Goal: Entertainment & Leisure: Consume media (video, audio)

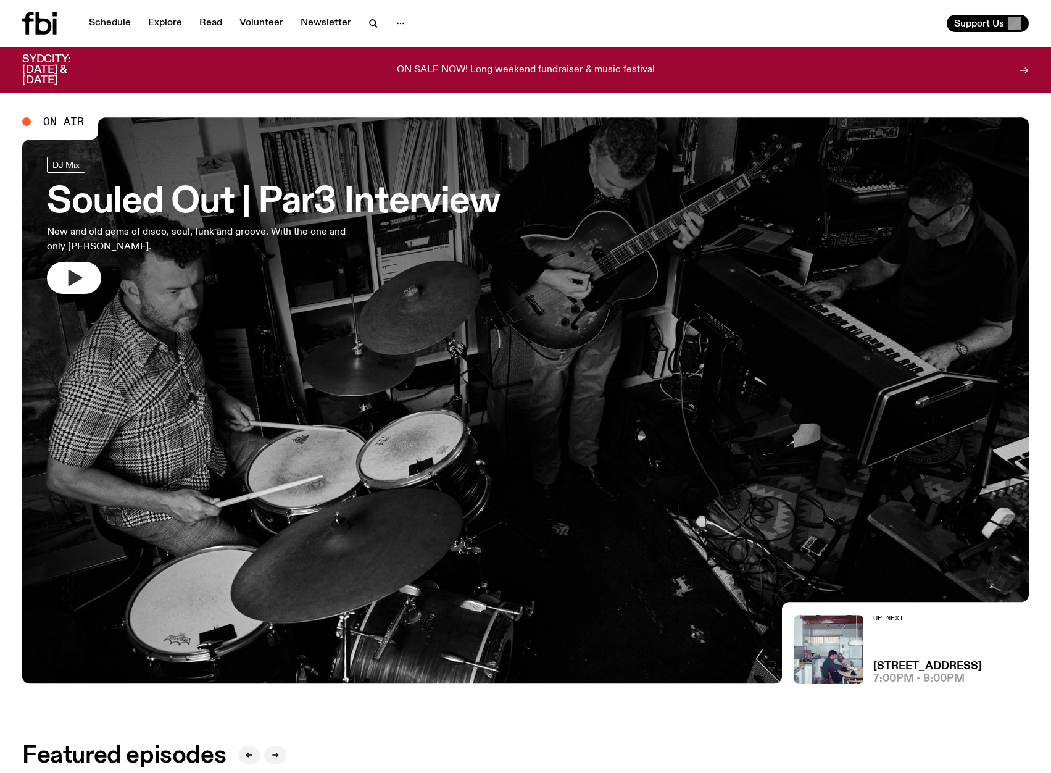
click at [68, 270] on icon "button" at bounding box center [75, 278] width 14 height 16
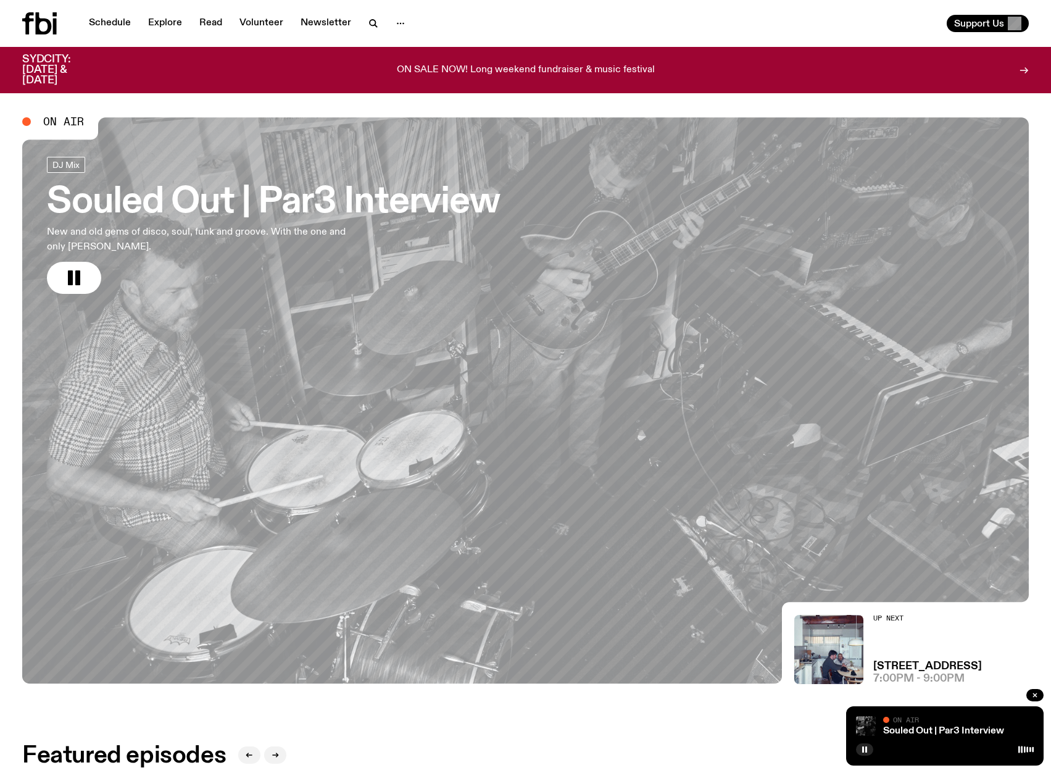
drag, startPoint x: 80, startPoint y: 277, endPoint x: 104, endPoint y: 201, distance: 79.4
click at [80, 277] on icon "button" at bounding box center [74, 278] width 20 height 20
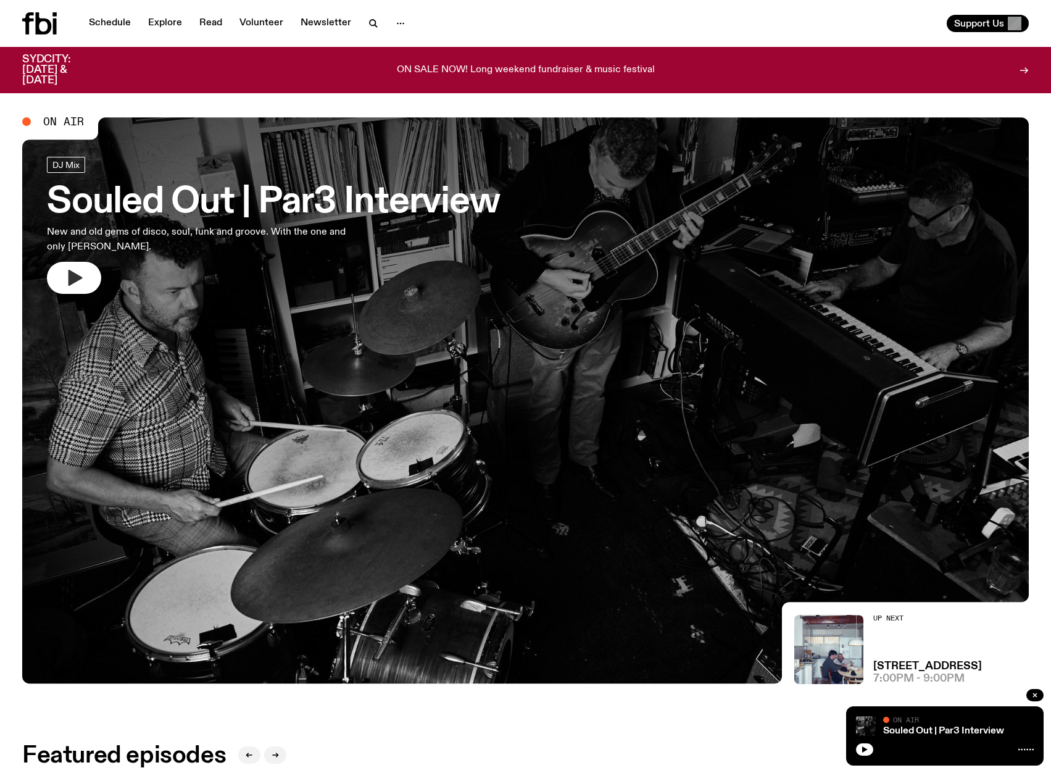
click at [75, 279] on icon "button" at bounding box center [75, 278] width 14 height 16
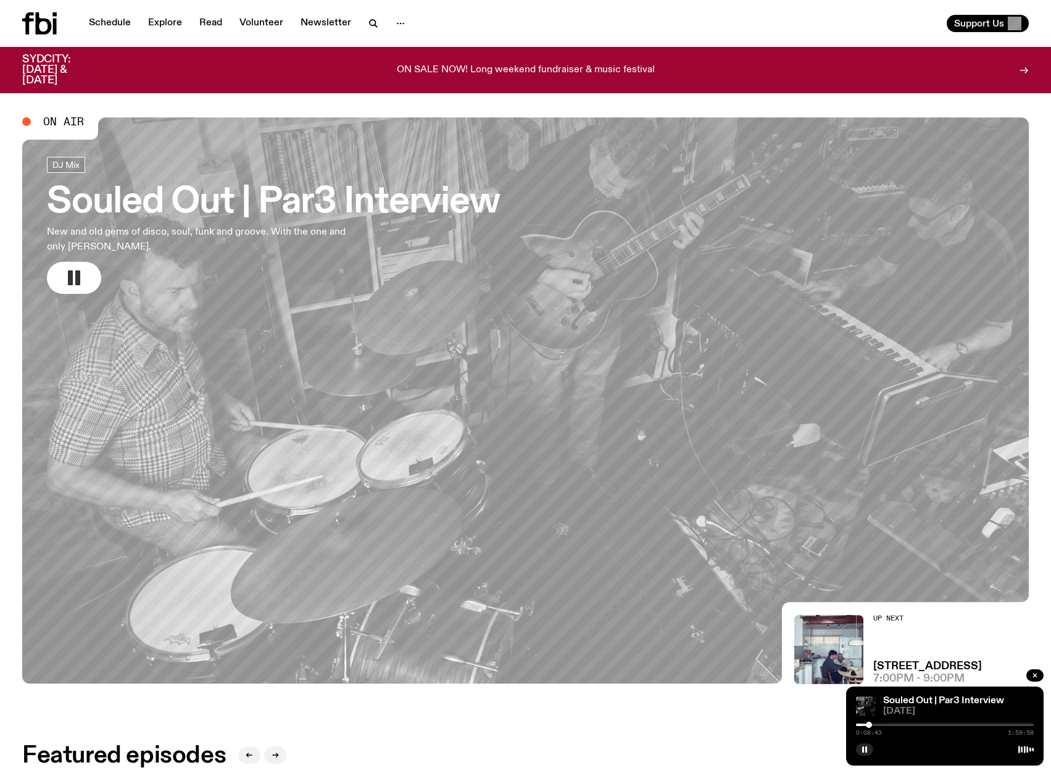
click at [96, 280] on button "button" at bounding box center [74, 278] width 54 height 32
